Goal: Transaction & Acquisition: Book appointment/travel/reservation

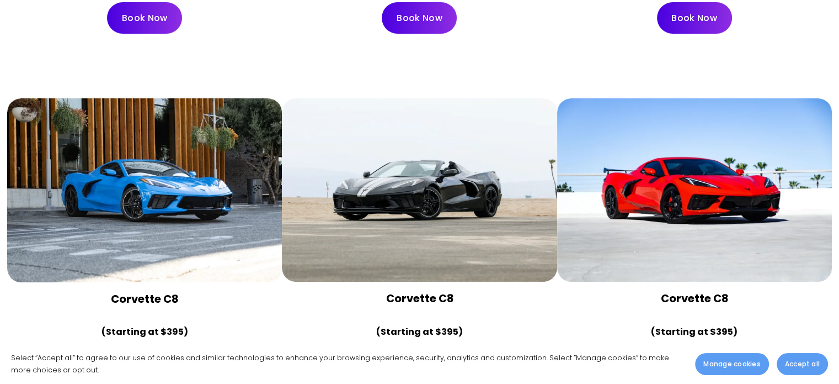
scroll to position [4188, 0]
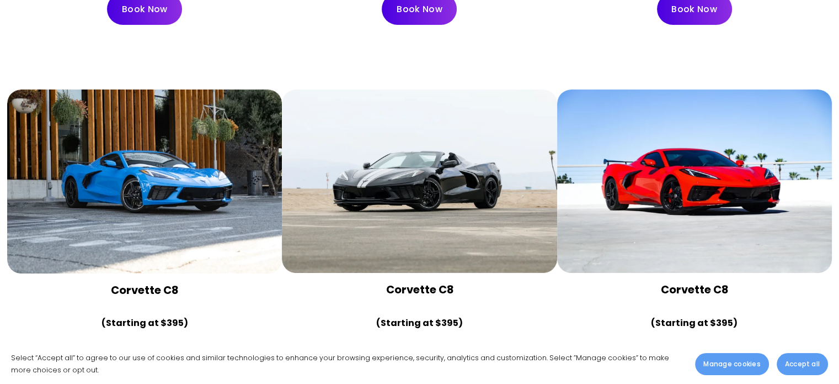
drag, startPoint x: 0, startPoint y: 0, endPoint x: 843, endPoint y: 246, distance: 878.5
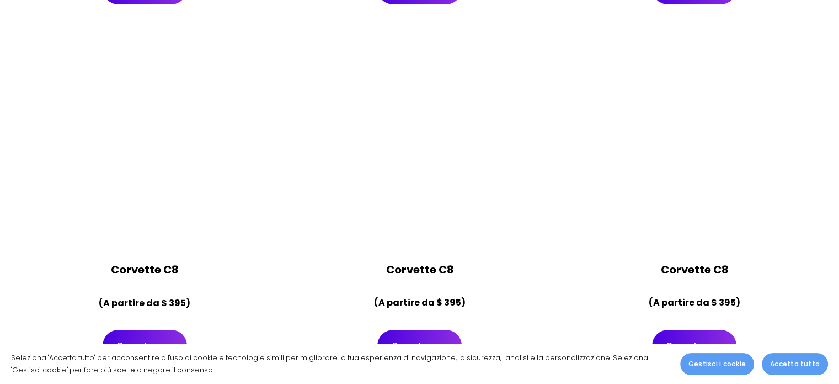
scroll to position [4189, 0]
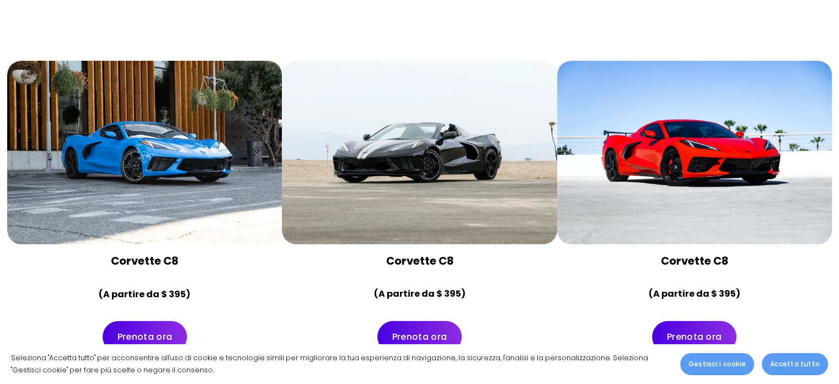
click at [189, 163] on div at bounding box center [144, 152] width 275 height 183
click at [148, 332] on font "Prenota ora" at bounding box center [145, 336] width 55 height 13
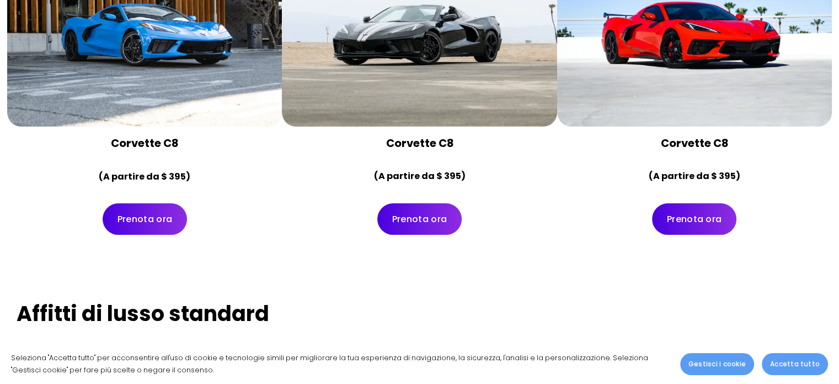
scroll to position [4342, 0]
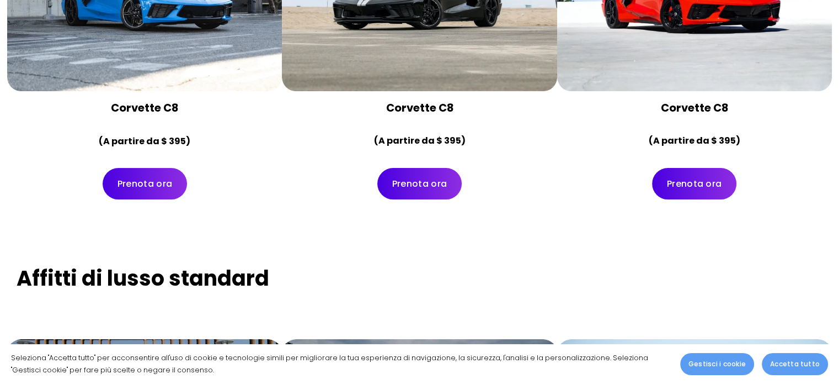
click at [698, 190] on link "Prenota ora" at bounding box center [694, 183] width 84 height 31
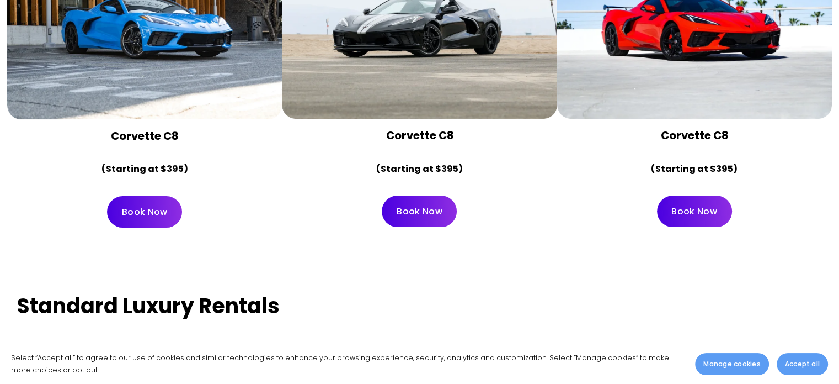
scroll to position [4324, 0]
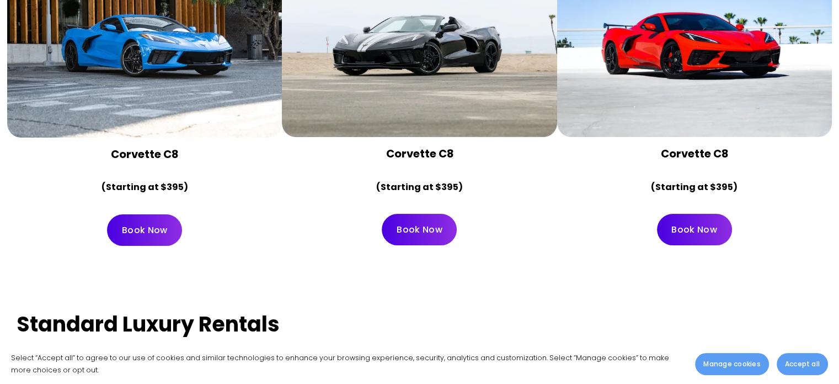
click at [108, 71] on div at bounding box center [144, 45] width 275 height 183
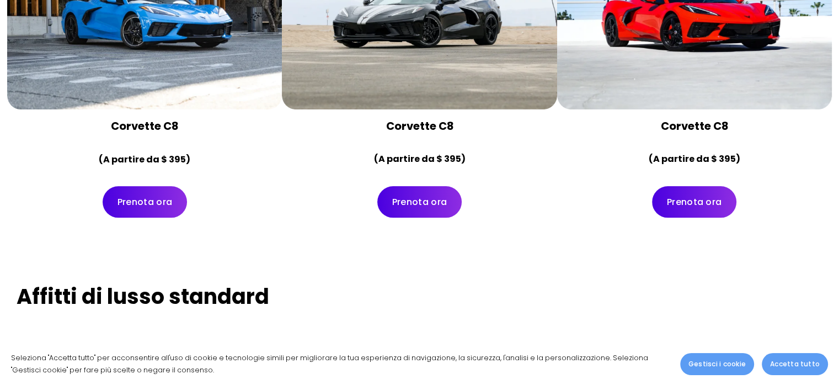
click at [151, 205] on font "Prenota ora" at bounding box center [145, 201] width 55 height 13
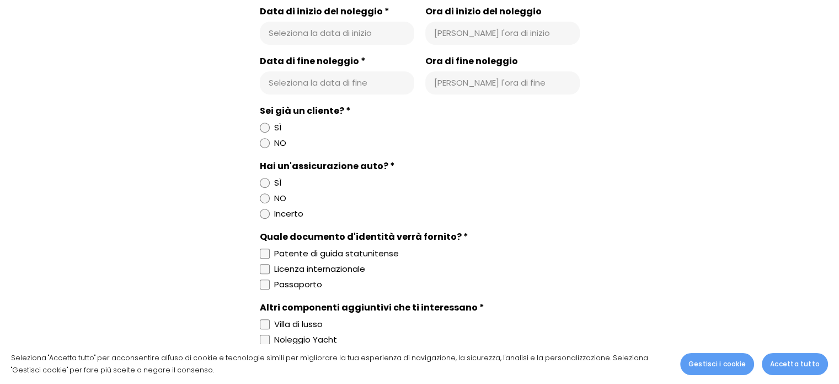
scroll to position [296, 0]
